Goal: Ask a question

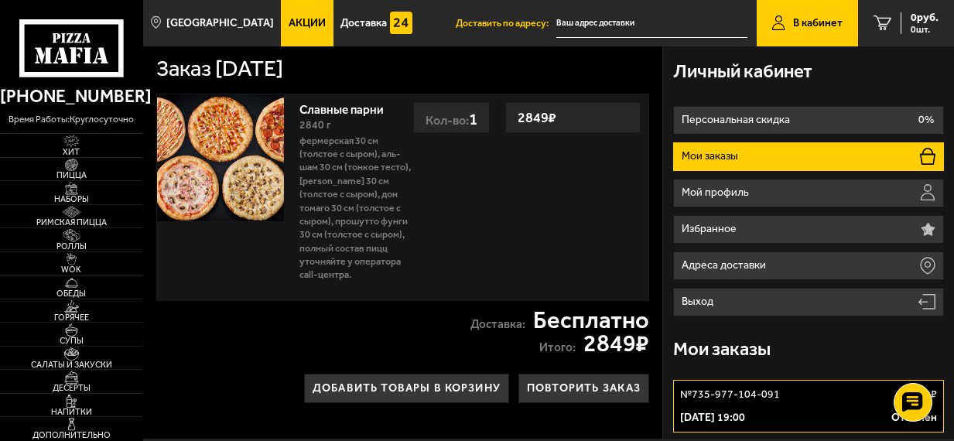
scroll to position [97, 0]
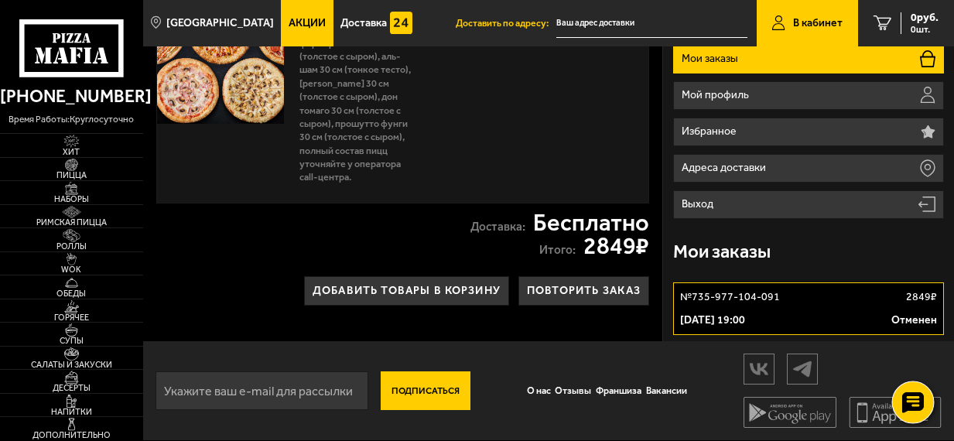
click at [909, 395] on use at bounding box center [912, 402] width 22 height 22
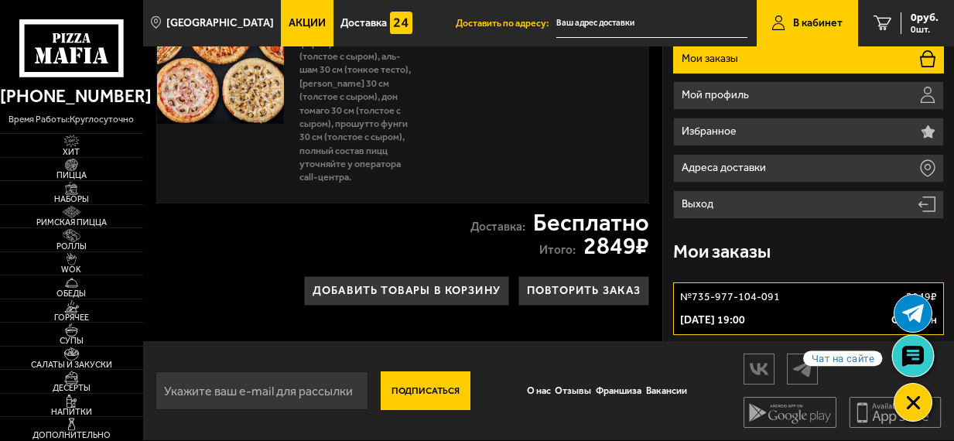
click at [920, 342] on link at bounding box center [912, 355] width 41 height 41
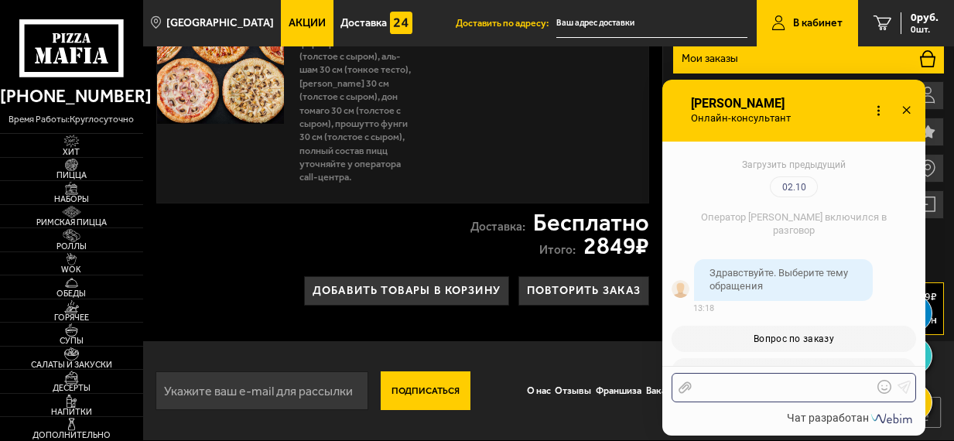
scroll to position [2805, 0]
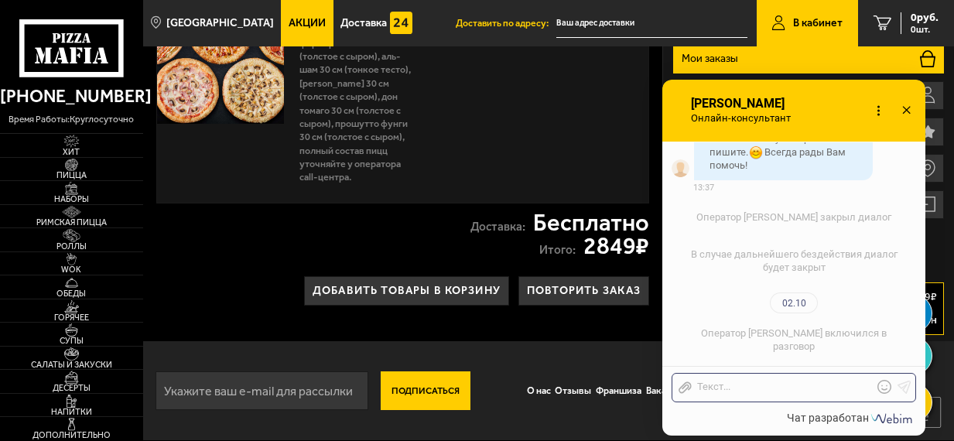
click at [795, 380] on div "Отправить файл Текст..." at bounding box center [793, 387] width 244 height 29
click at [796, 381] on div at bounding box center [782, 388] width 181 height 14
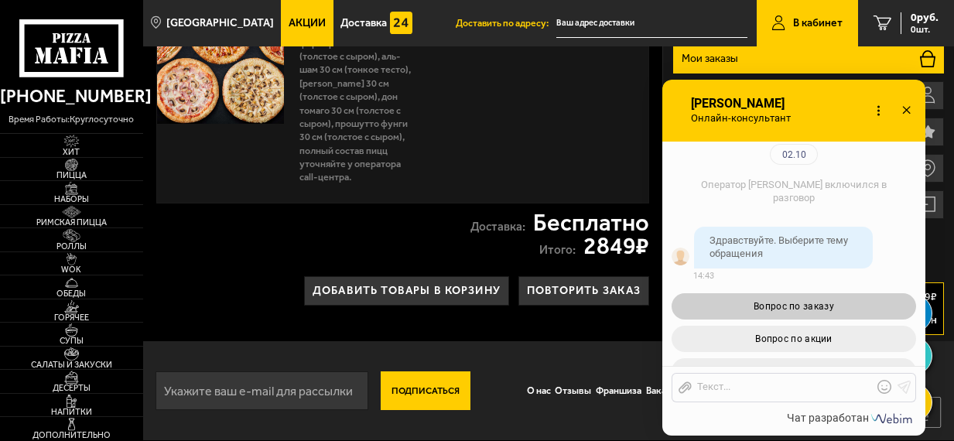
click at [808, 312] on button "Вопрос по заказу" at bounding box center [793, 306] width 244 height 26
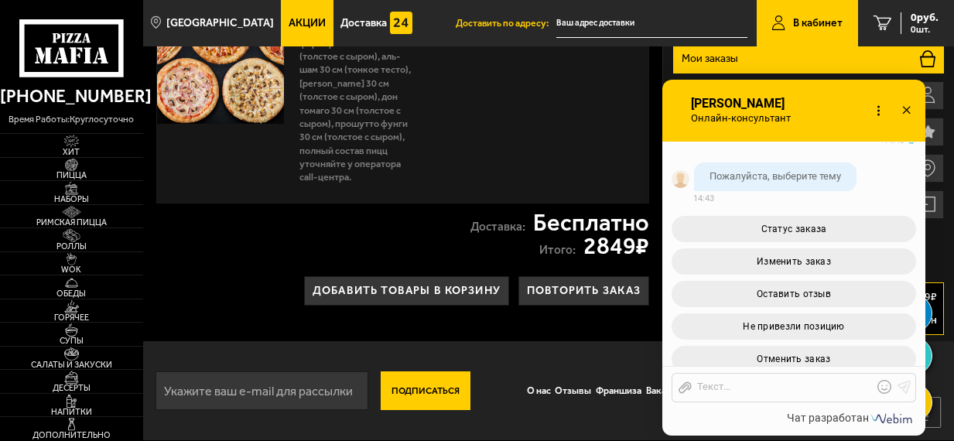
scroll to position [3460, 0]
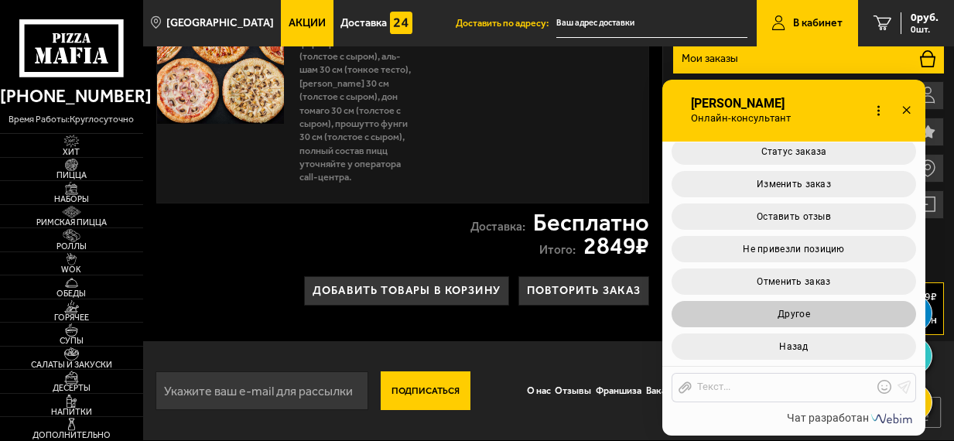
click at [827, 317] on button "Другое" at bounding box center [793, 314] width 244 height 26
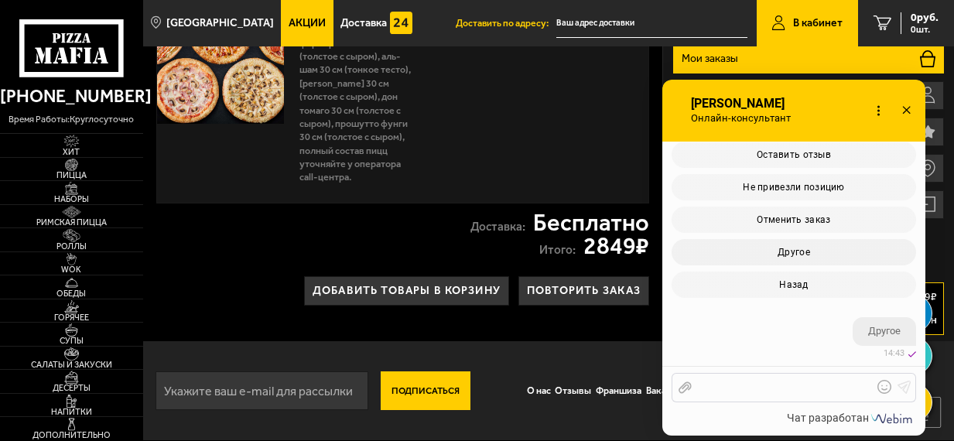
click at [737, 389] on div at bounding box center [782, 388] width 181 height 14
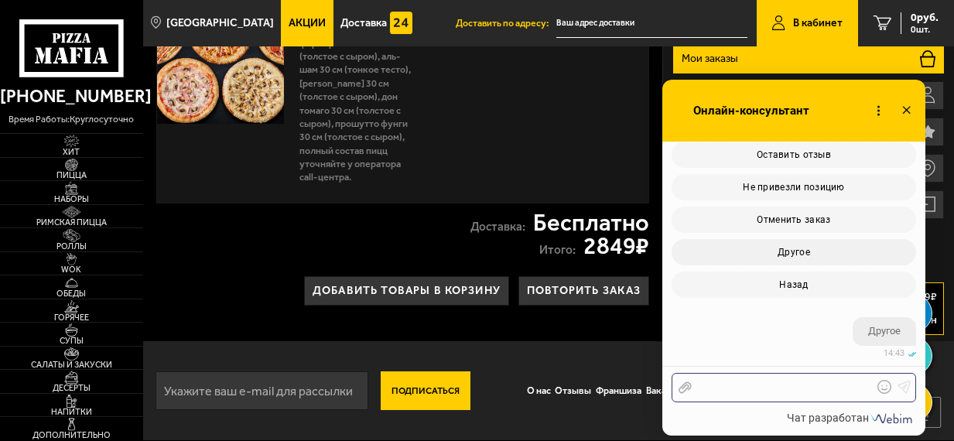
scroll to position [3669, 0]
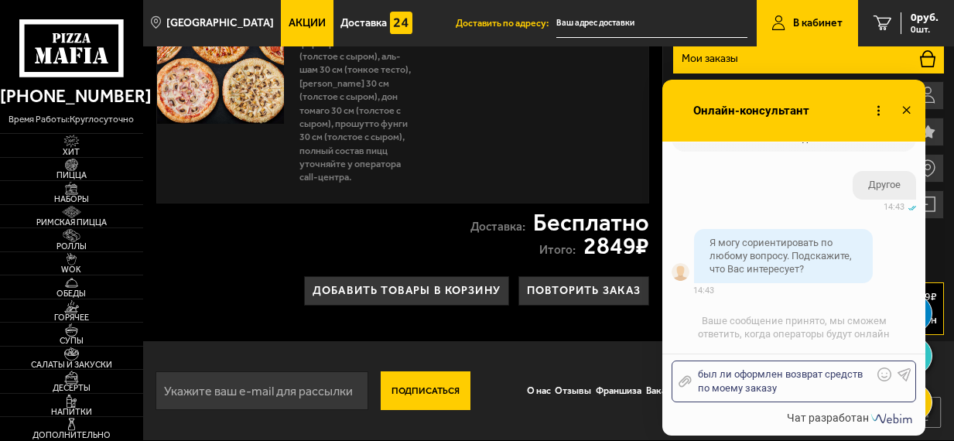
click at [741, 388] on div "был ли оформлен возврат средств по моему заказу" at bounding box center [782, 381] width 181 height 28
click at [849, 396] on div "Отправить файл был ли оформлен возврат средств по моему отмененному заказу Текс…" at bounding box center [793, 381] width 244 height 42
click at [845, 390] on div "был ли оформлен возврат средств по моему отмененному заказу" at bounding box center [782, 381] width 181 height 28
click at [904, 375] on use at bounding box center [904, 374] width 13 height 13
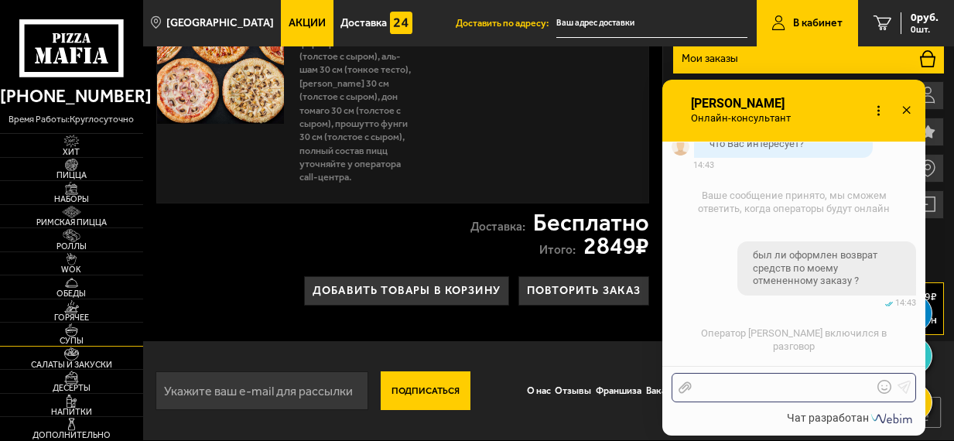
scroll to position [3955, 0]
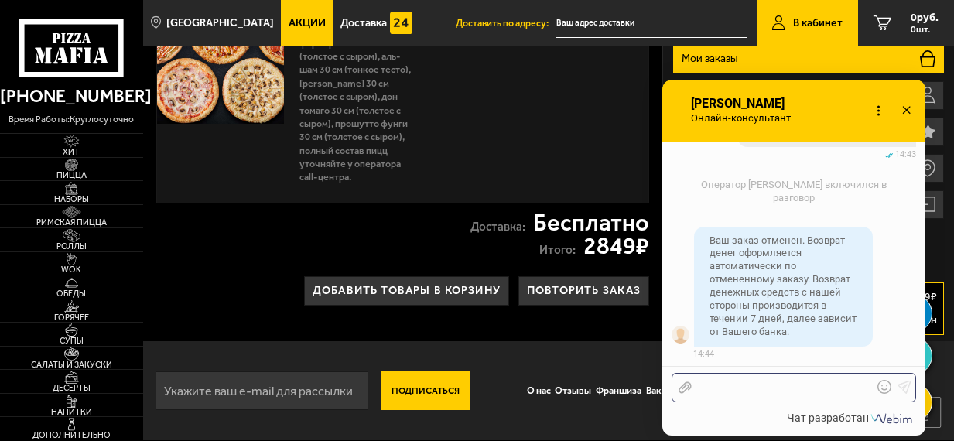
click at [712, 390] on div at bounding box center [782, 388] width 181 height 14
